Goal: Find specific page/section: Find specific page/section

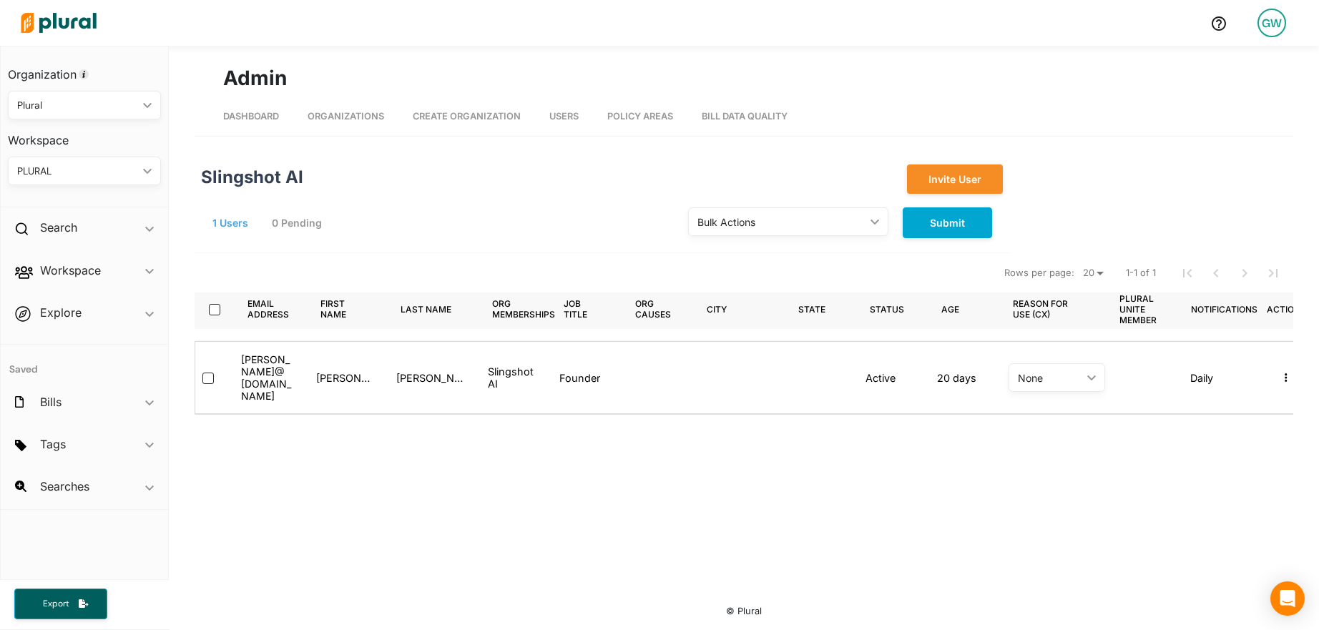
click at [334, 123] on link "Organizations" at bounding box center [346, 116] width 77 height 39
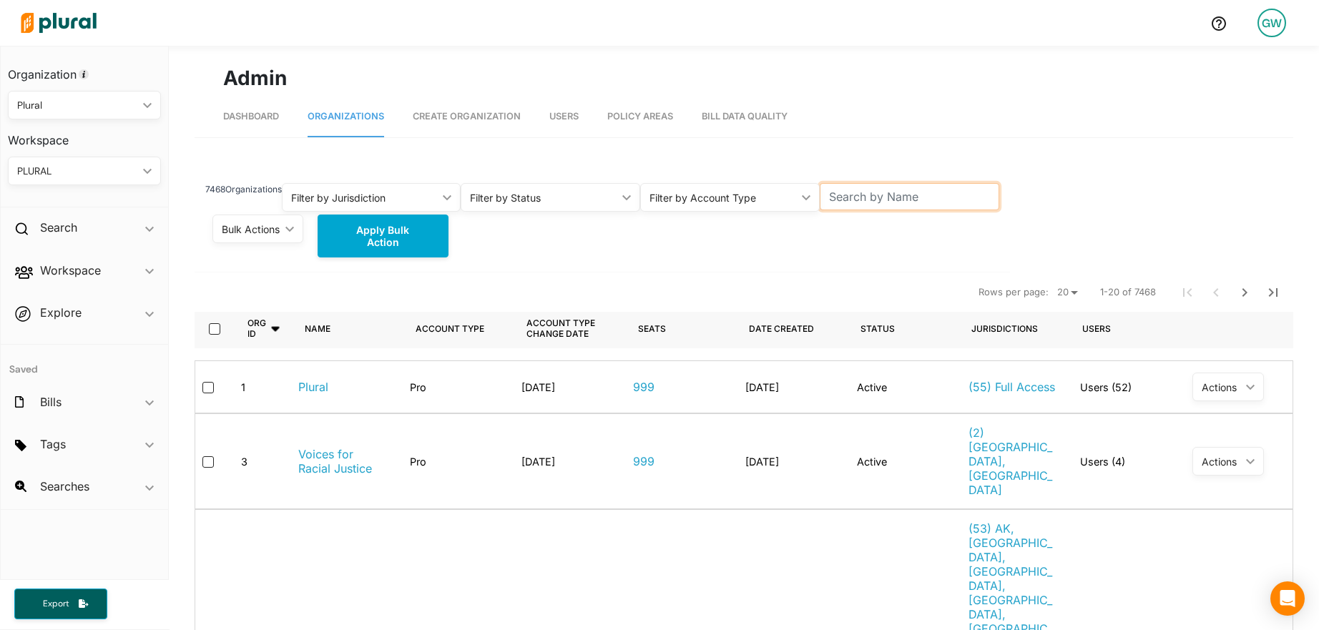
click at [849, 196] on input "text" at bounding box center [910, 196] width 180 height 27
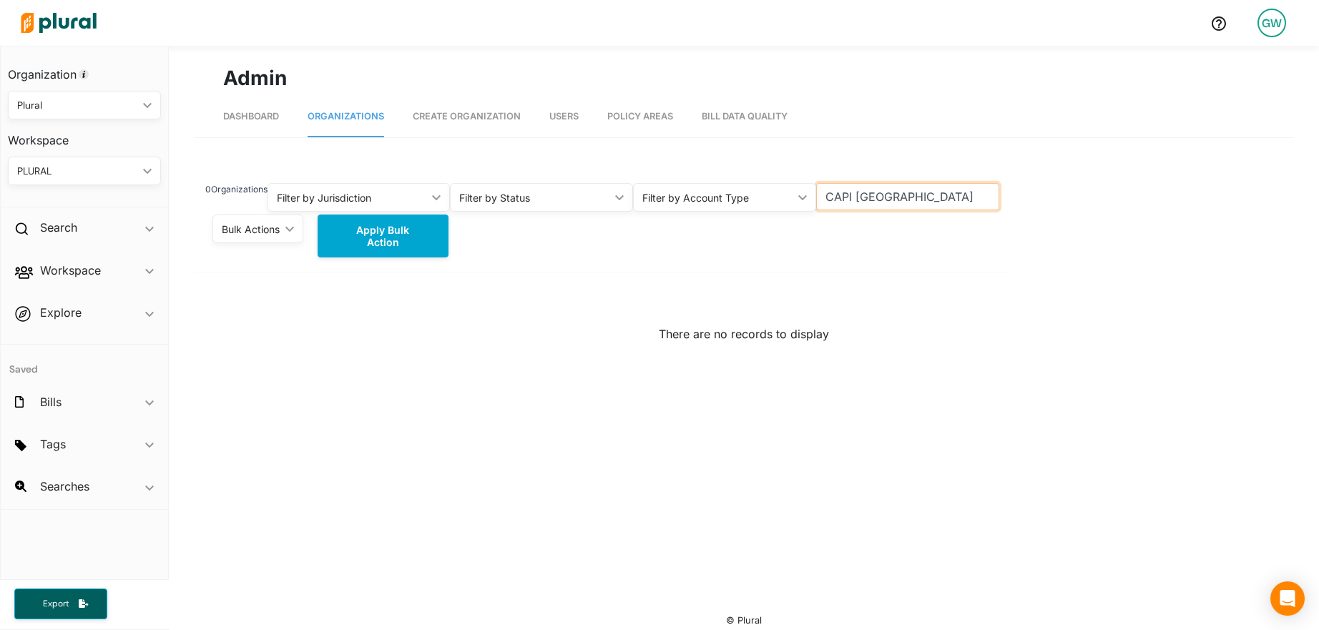
click at [865, 201] on input "CAPI [GEOGRAPHIC_DATA]" at bounding box center [907, 196] width 183 height 27
paste input "[PERSON_NAME][EMAIL_ADDRESS][PERSON_NAME][DOMAIN_NAME]"
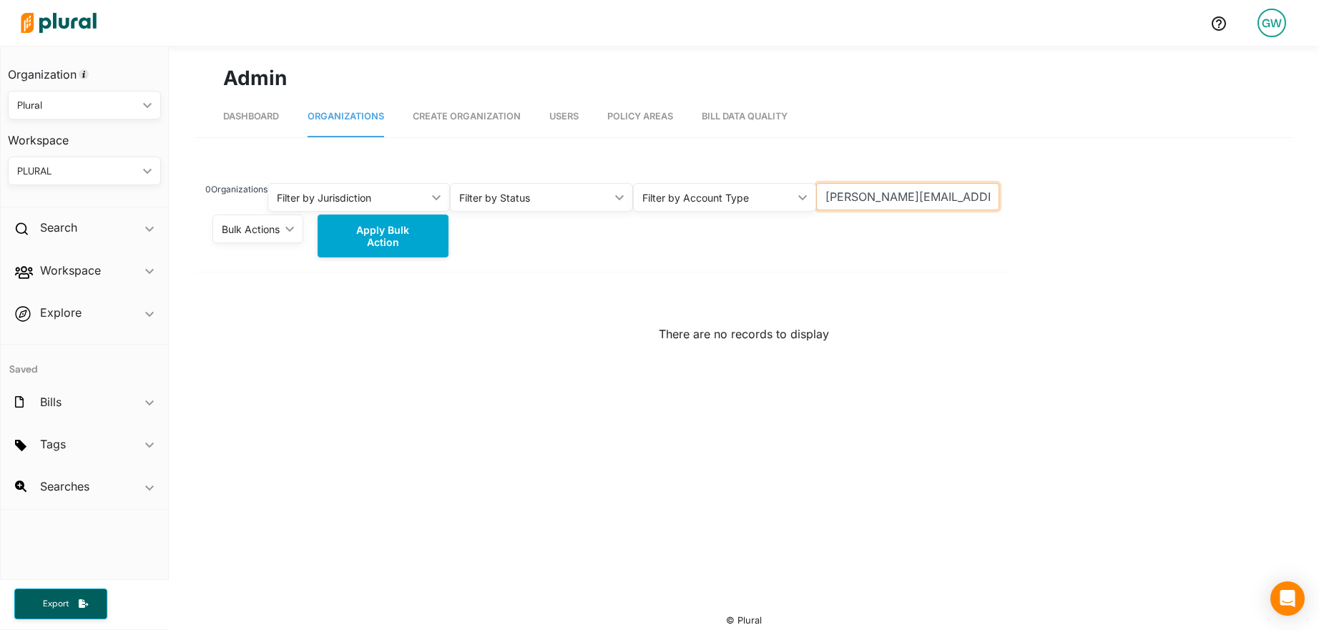
click at [909, 197] on input "[PERSON_NAME][EMAIL_ADDRESS][PERSON_NAME][DOMAIN_NAME]" at bounding box center [907, 196] width 183 height 27
paste input "[PERSON_NAME].[PERSON_NAME]"
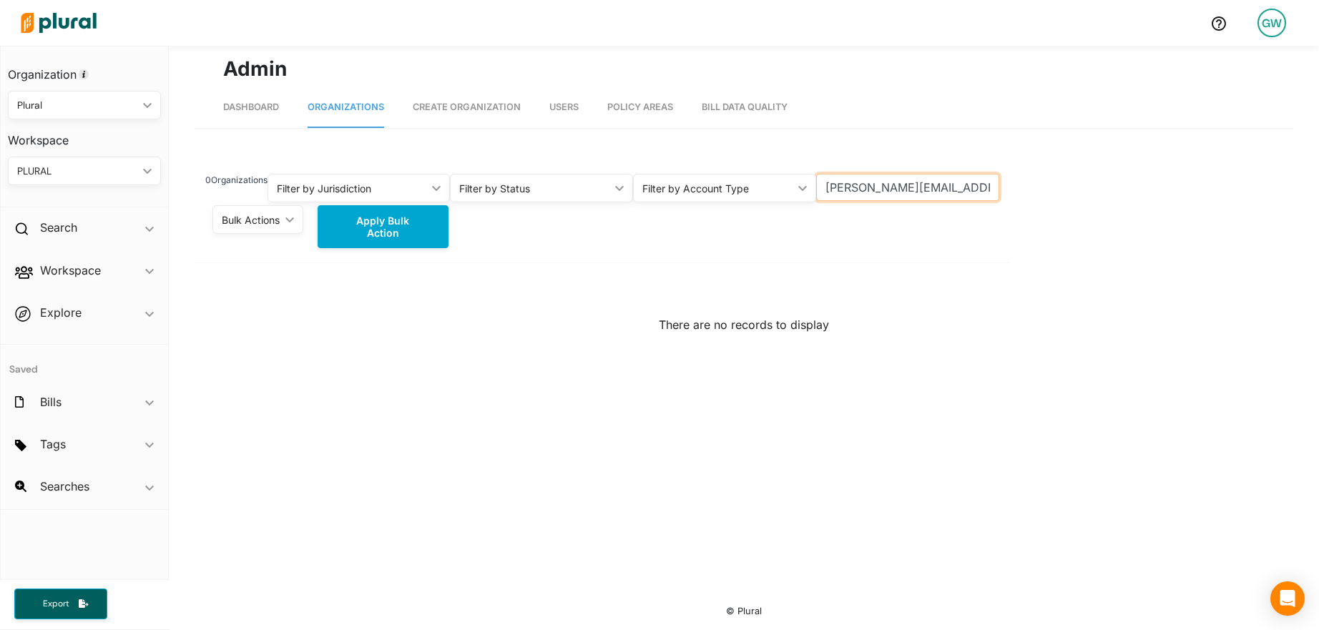
drag, startPoint x: 988, startPoint y: 187, endPoint x: 912, endPoint y: 189, distance: 76.5
click at [911, 189] on input "[PERSON_NAME][EMAIL_ADDRESS][PERSON_NAME][DOMAIN_NAME]" at bounding box center [907, 187] width 183 height 27
click at [853, 190] on input "[PERSON_NAME].[PERSON_NAME]" at bounding box center [907, 187] width 183 height 27
type input "[PERSON_NAME]"
click at [565, 111] on span "Users" at bounding box center [563, 107] width 29 height 11
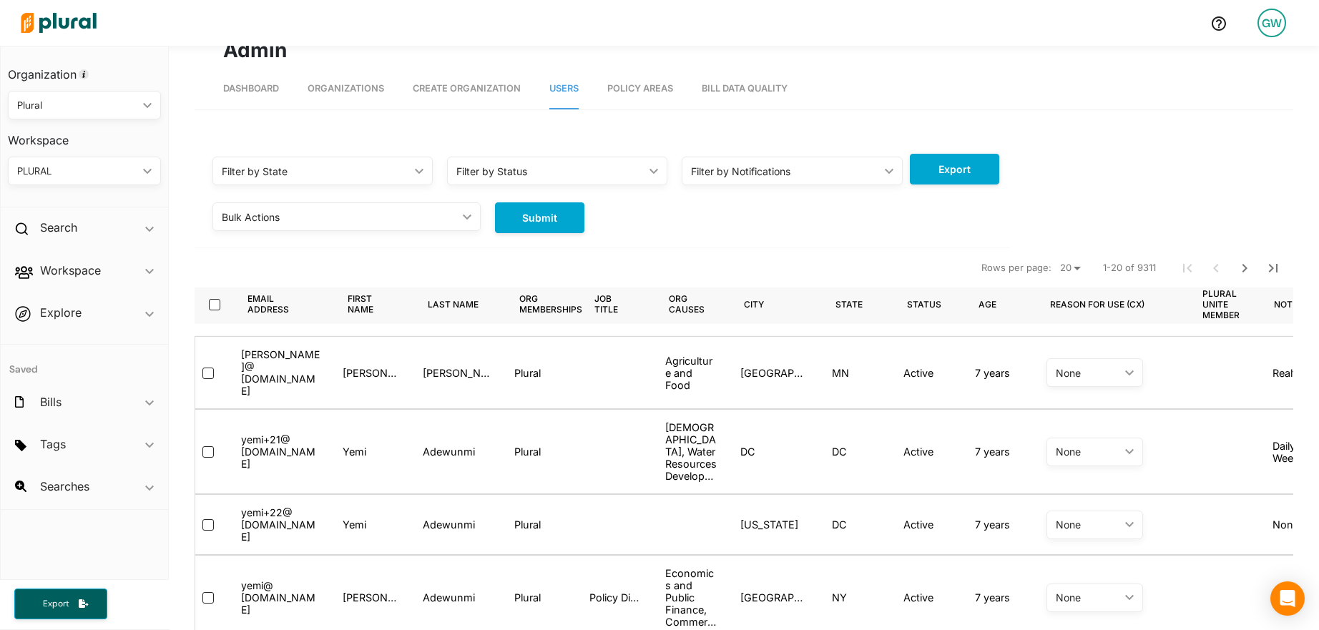
scroll to position [29, 0]
click at [356, 170] on div "Filter by State" at bounding box center [315, 170] width 187 height 15
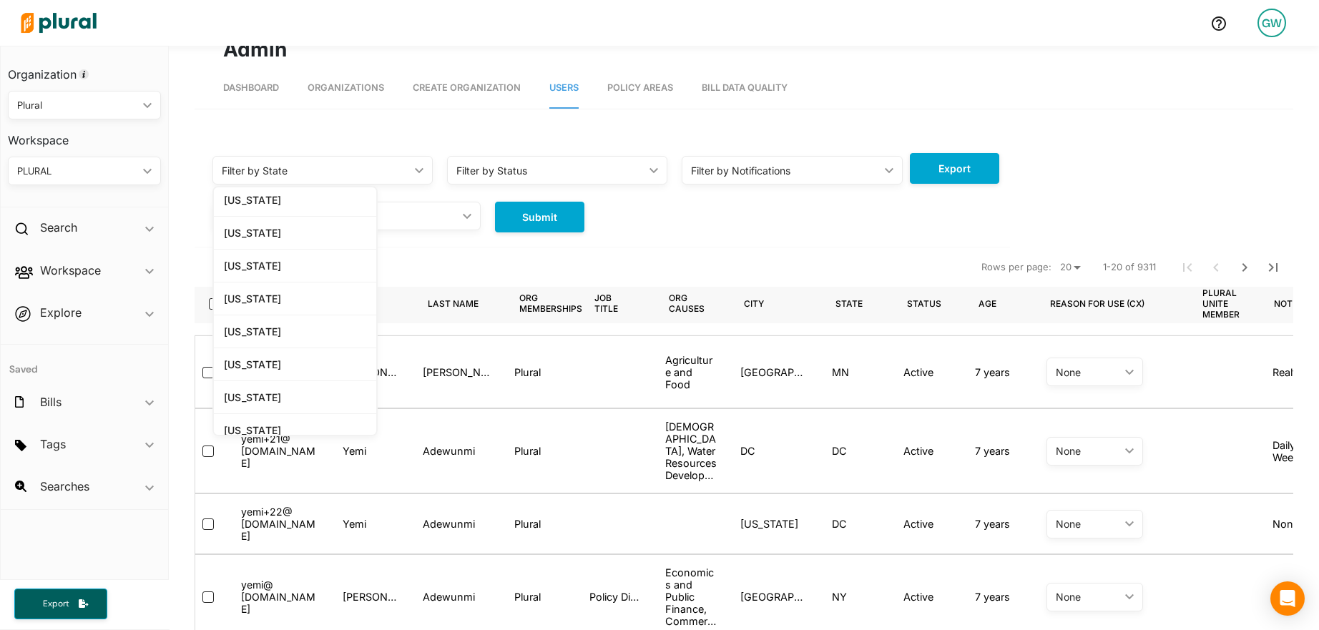
scroll to position [826, 0]
click at [343, 308] on link "[US_STATE]" at bounding box center [295, 299] width 162 height 33
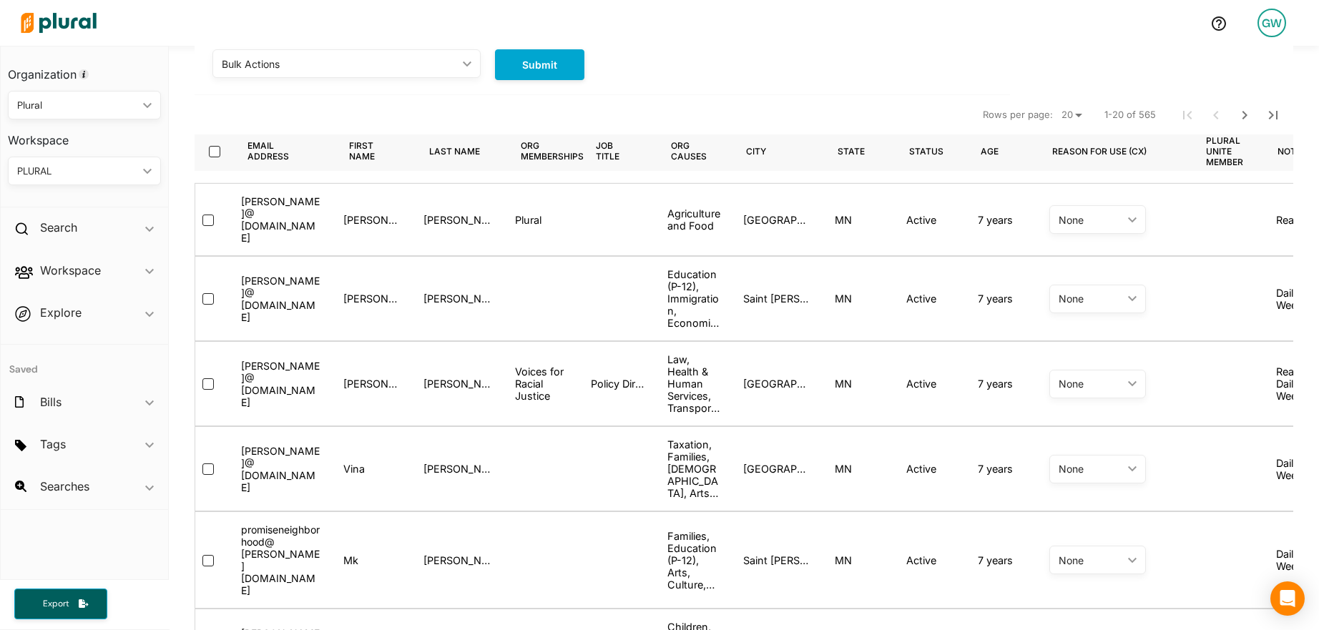
scroll to position [126, 0]
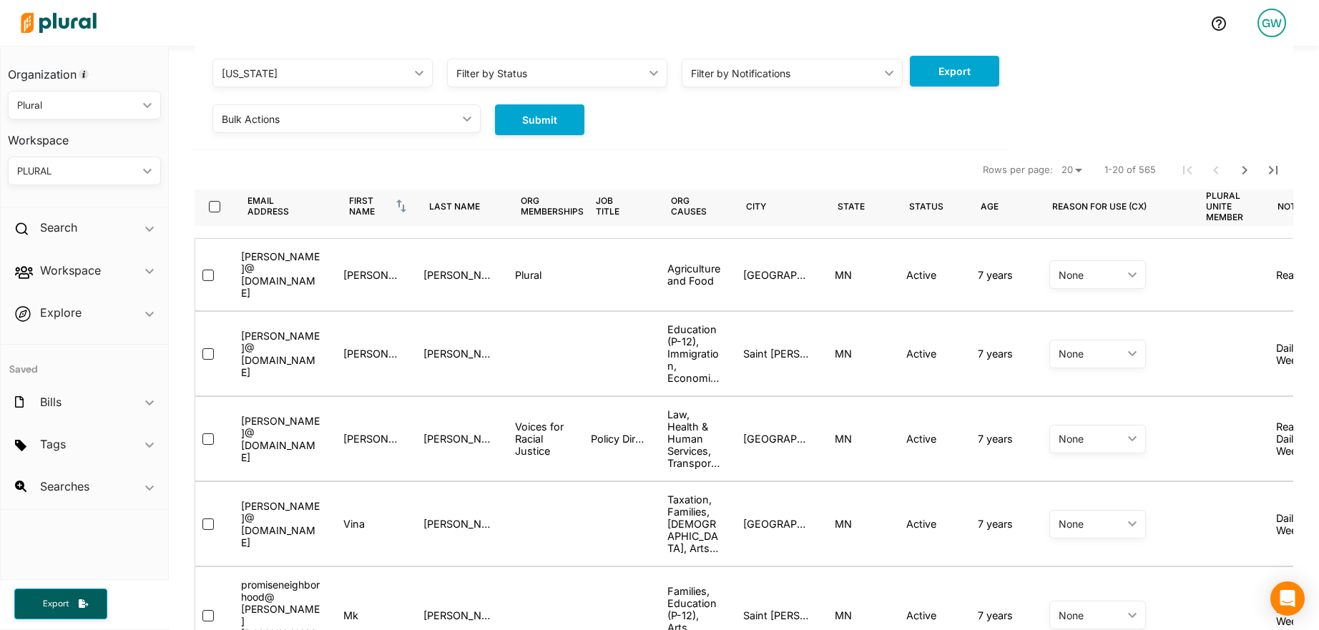
click at [363, 206] on div "First name" at bounding box center [371, 205] width 44 height 21
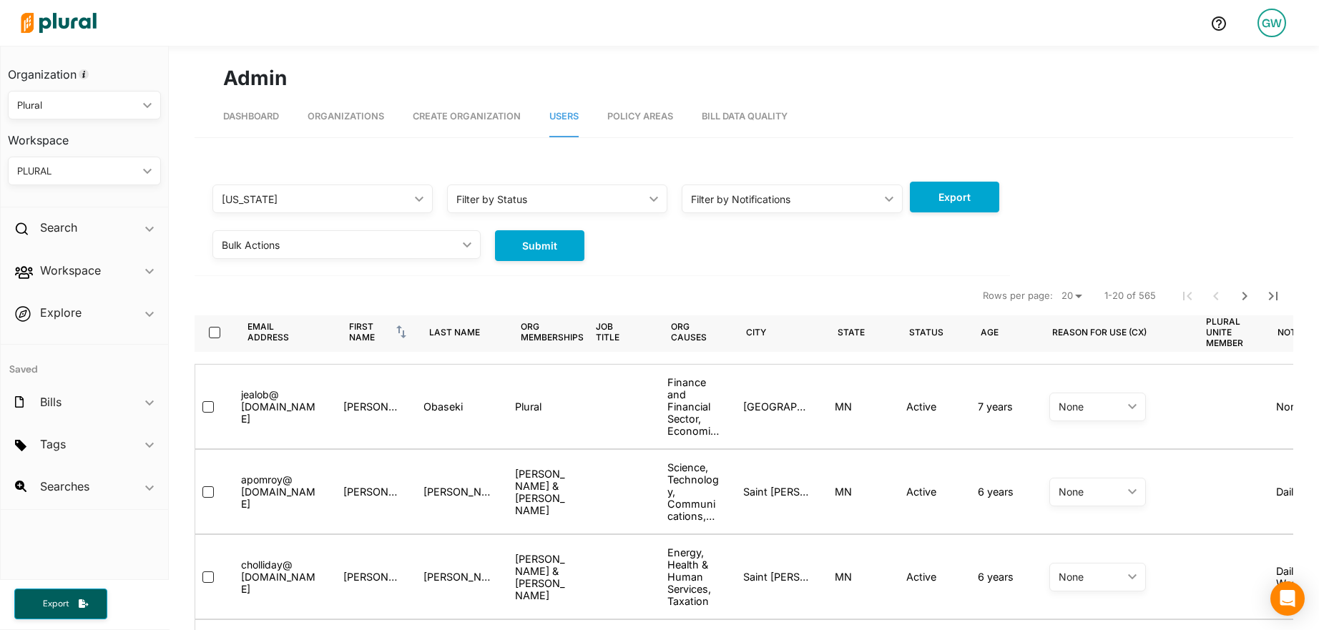
scroll to position [2, 0]
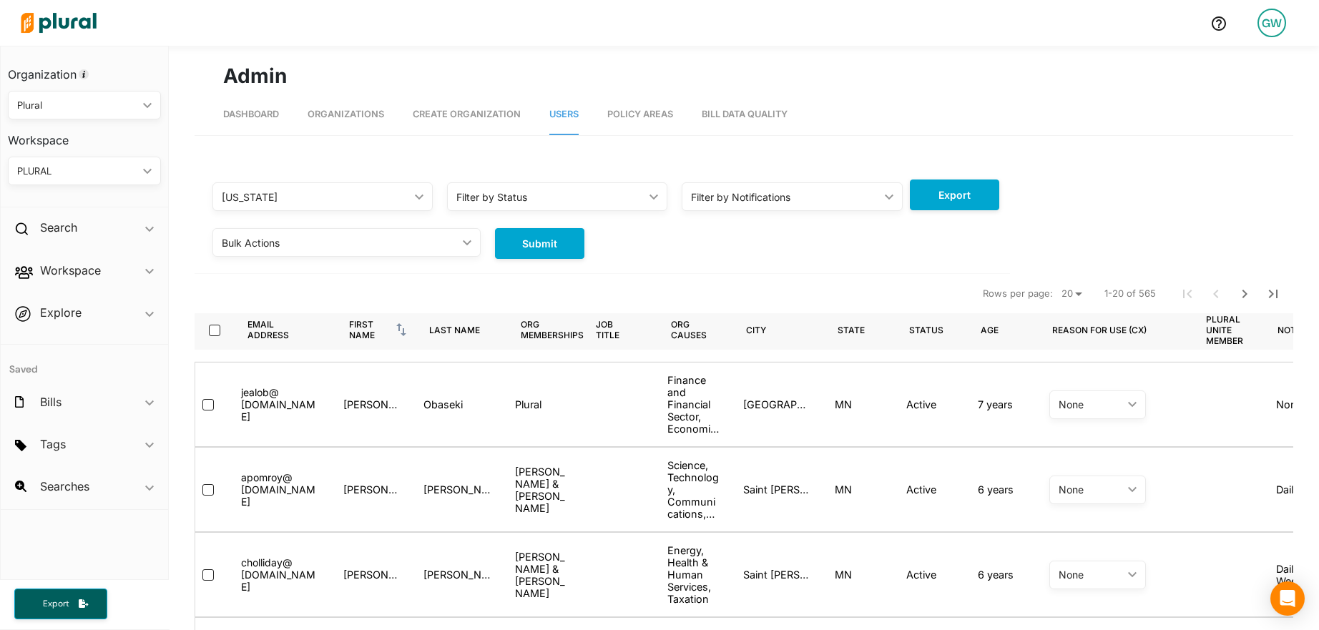
click at [365, 327] on div "First name" at bounding box center [371, 329] width 44 height 21
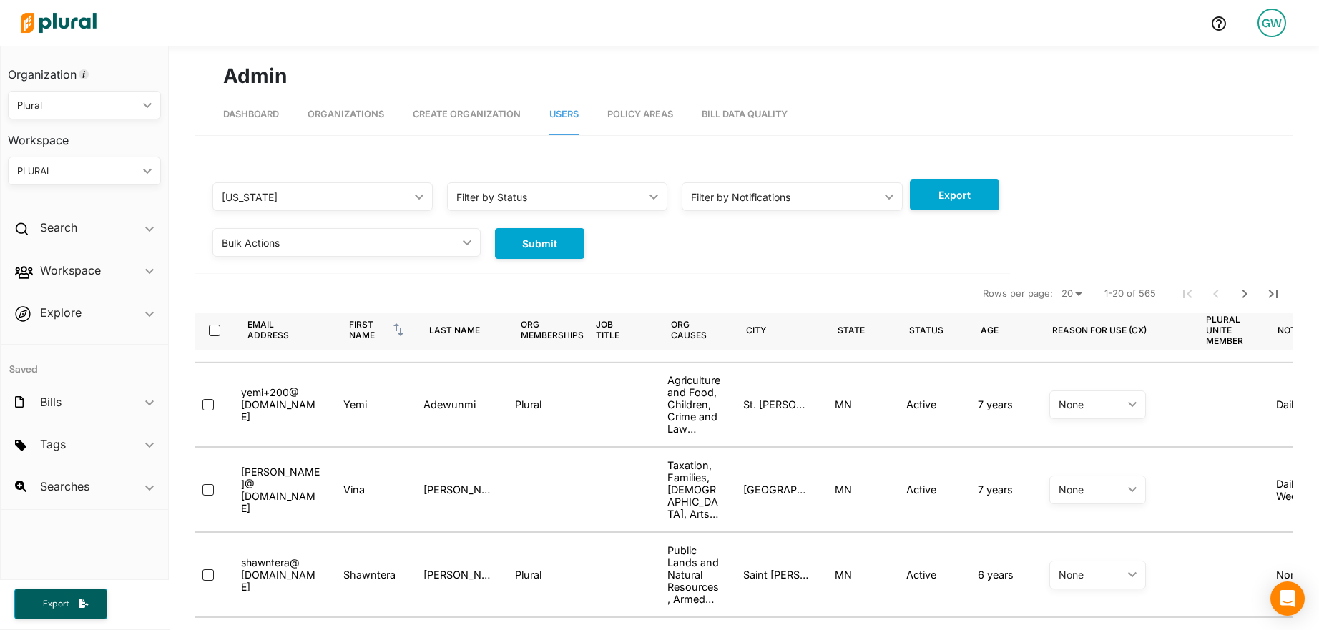
click at [365, 327] on div "First name" at bounding box center [371, 329] width 44 height 21
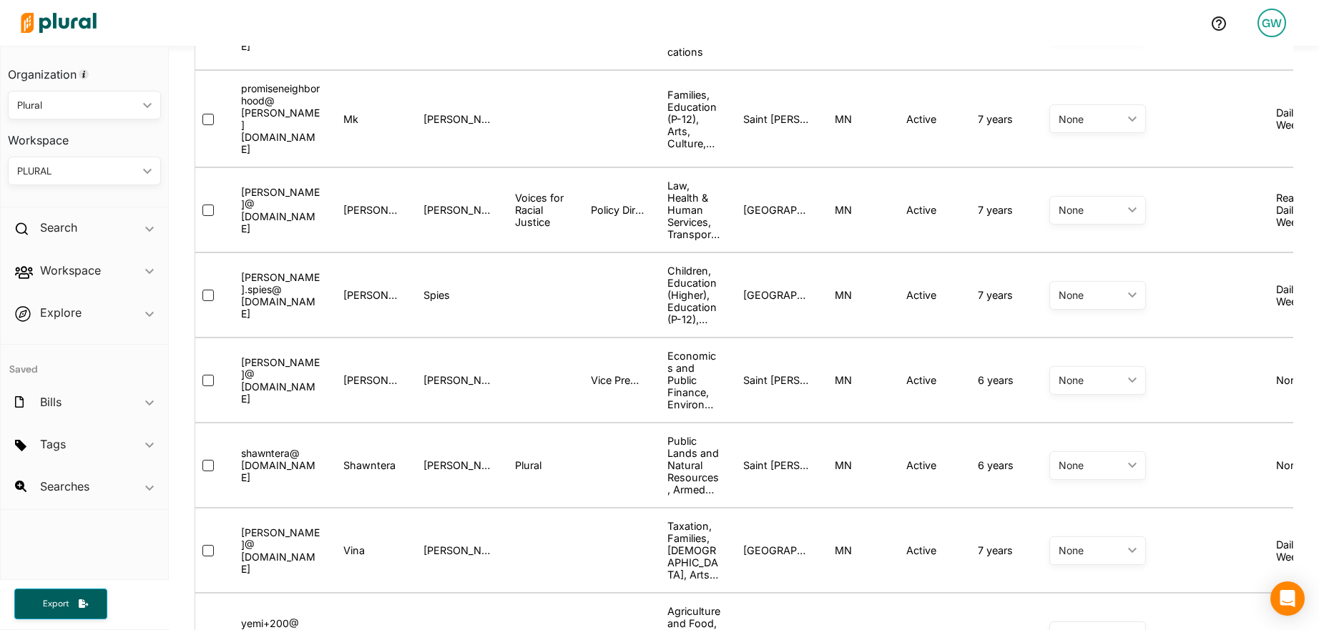
scroll to position [0, 0]
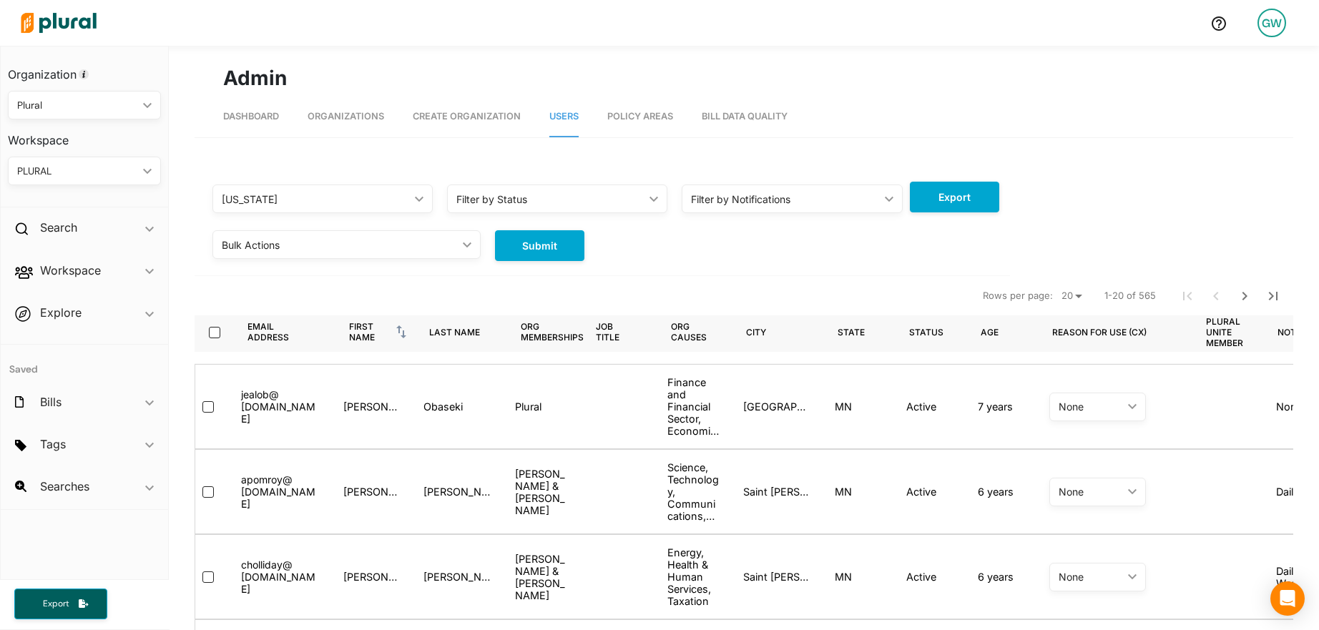
click at [1078, 294] on select "20 50 100" at bounding box center [1071, 296] width 31 height 17
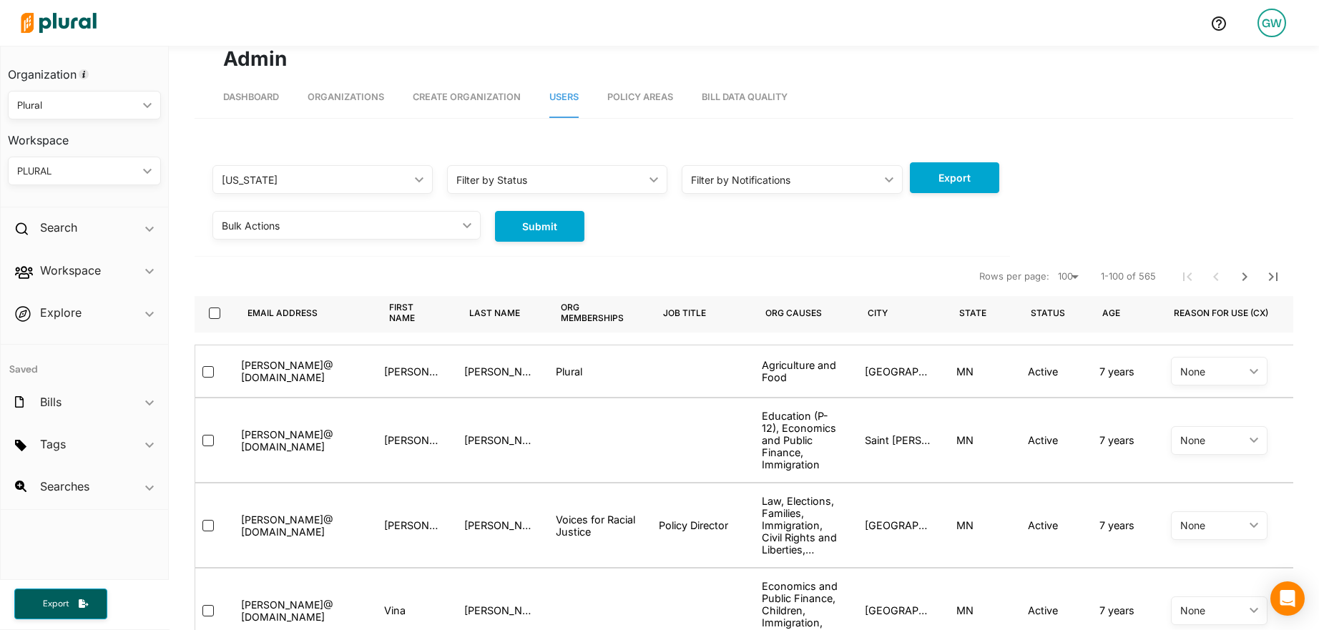
scroll to position [23, 0]
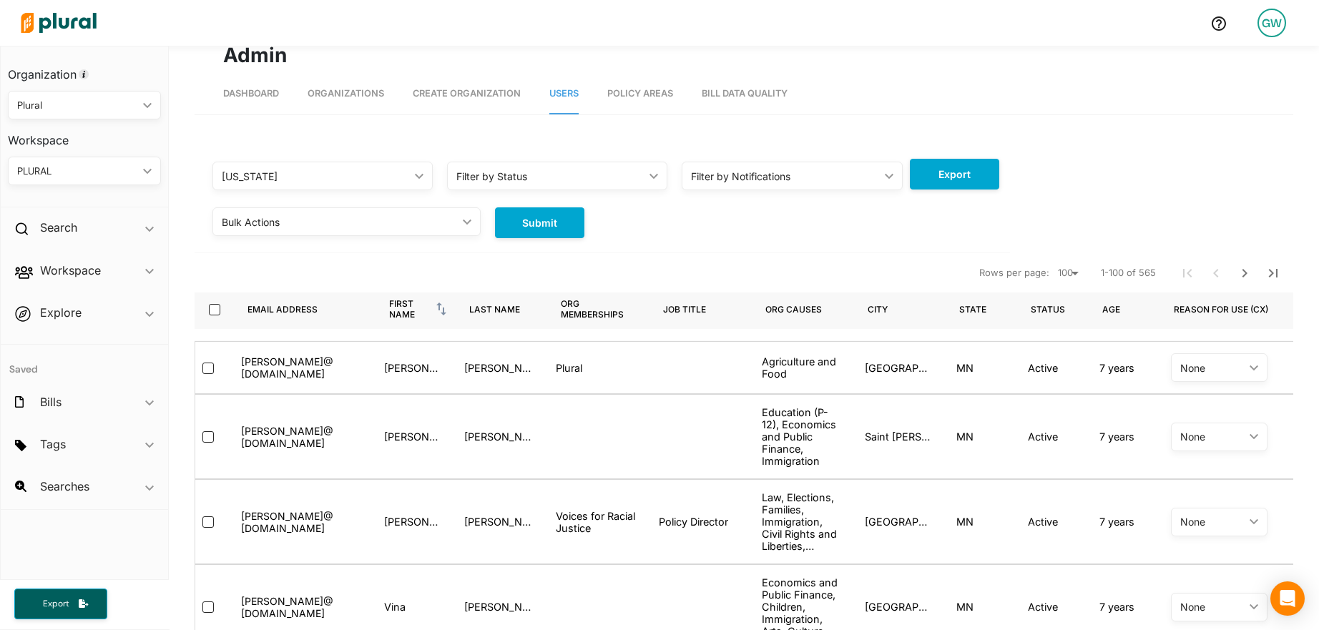
click at [391, 313] on div "First name" at bounding box center [411, 308] width 44 height 21
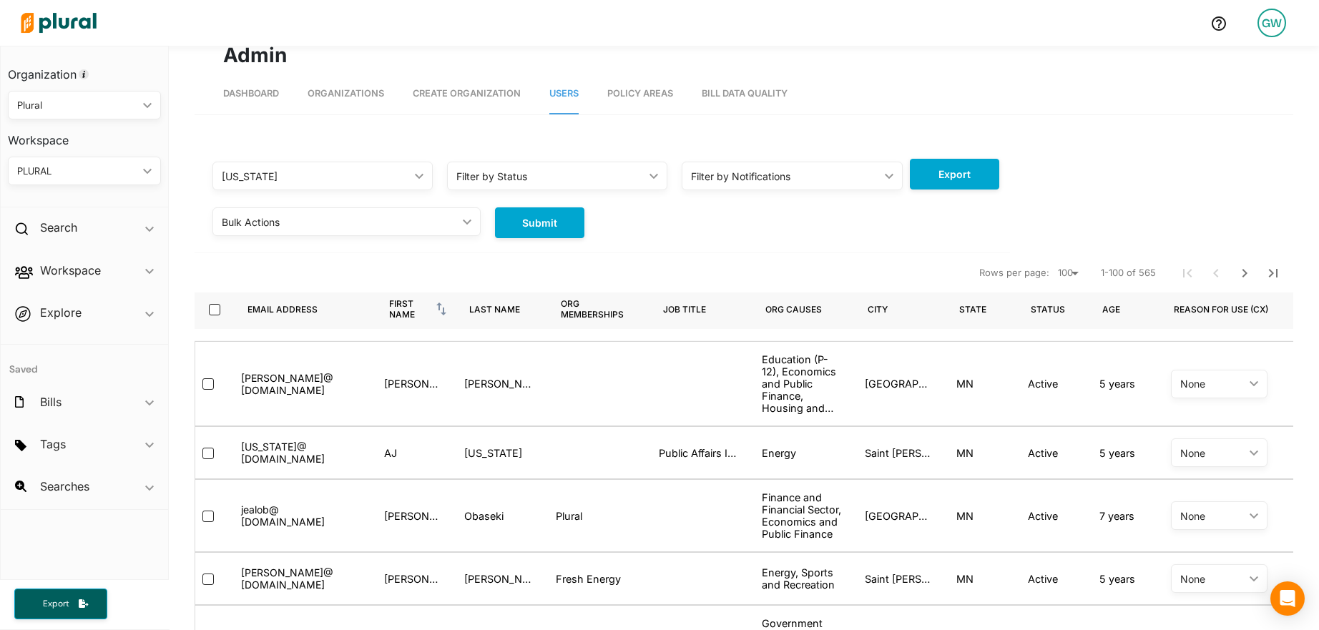
click at [363, 92] on span "Organizations" at bounding box center [346, 93] width 77 height 11
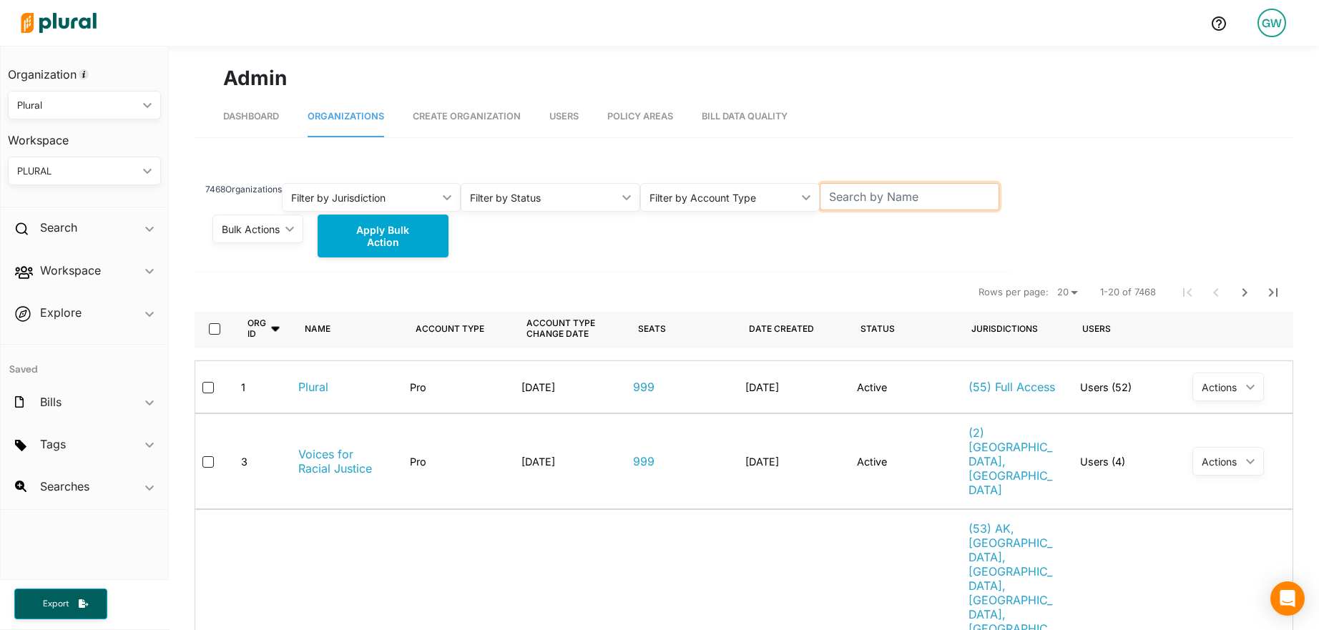
click at [905, 199] on input "text" at bounding box center [910, 196] width 180 height 27
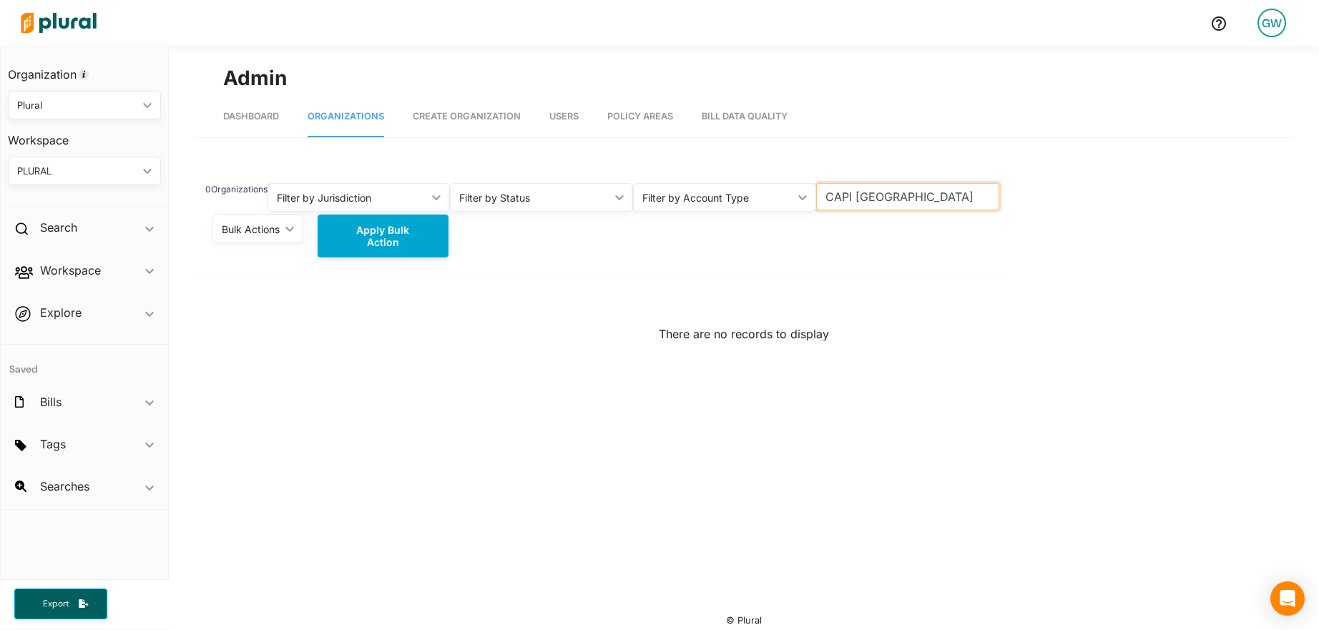
click at [873, 201] on input "CAPI [GEOGRAPHIC_DATA]" at bounding box center [907, 196] width 183 height 27
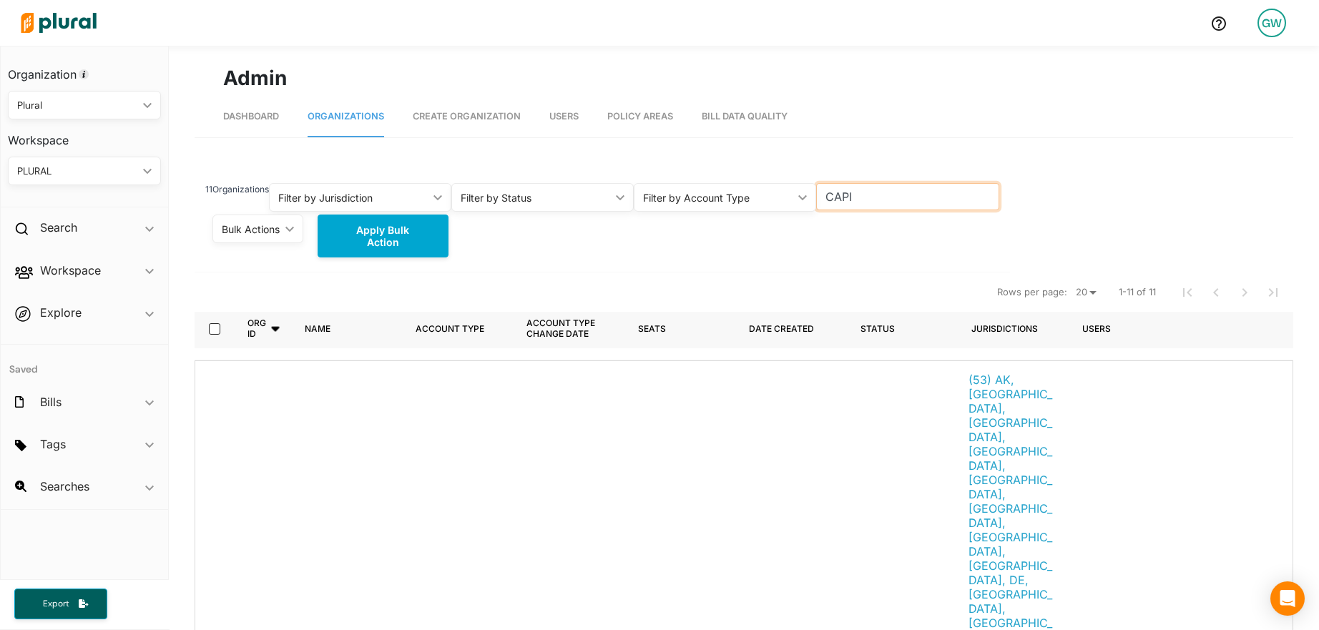
click at [846, 190] on input "CAPI" at bounding box center [907, 196] width 182 height 27
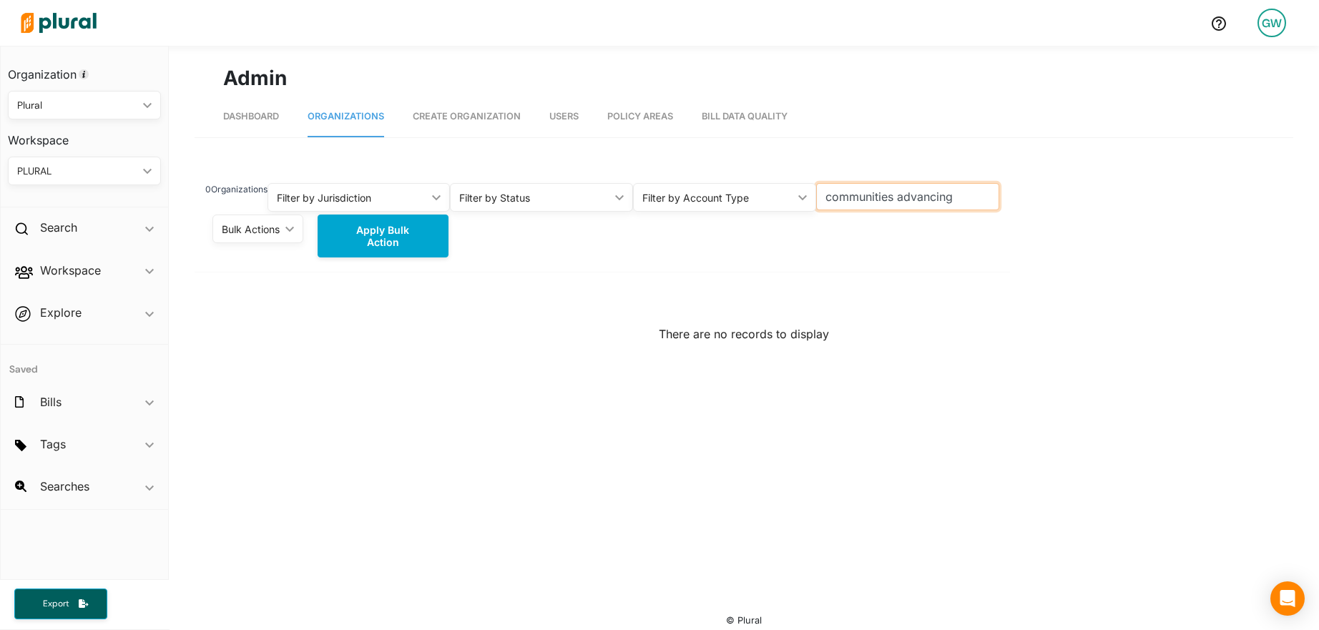
click at [923, 195] on input "communities advancing" at bounding box center [907, 196] width 183 height 27
type input "communities advancing"
click at [470, 397] on div "There are no records to display" at bounding box center [744, 430] width 1099 height 315
click at [265, 113] on span "Dashboard" at bounding box center [251, 116] width 56 height 11
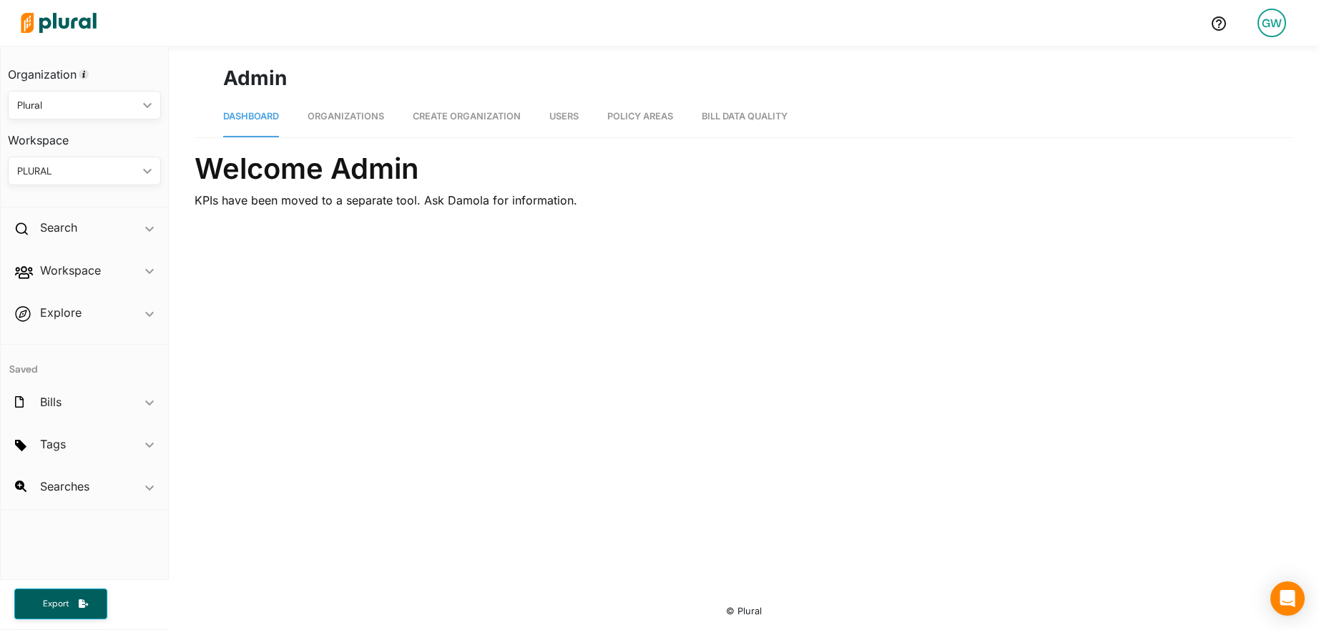
click at [348, 114] on span "Organizations" at bounding box center [346, 116] width 77 height 11
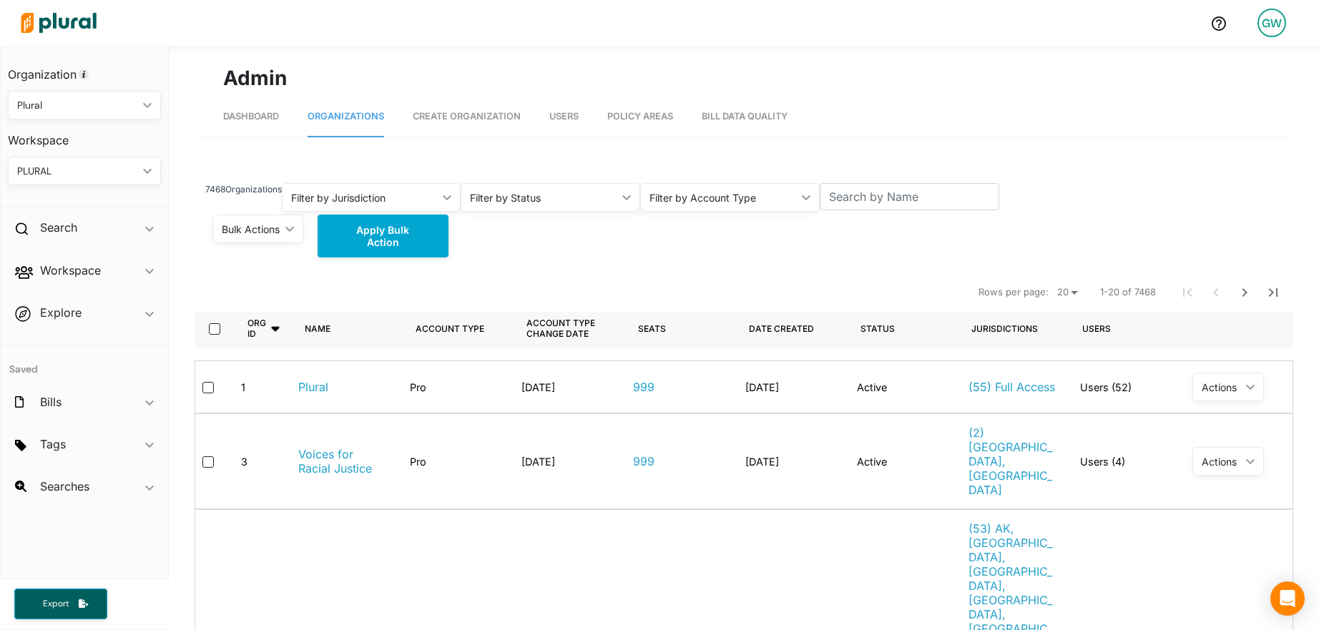
click at [109, 168] on div "PLURAL" at bounding box center [77, 171] width 120 height 15
